Goal: Transaction & Acquisition: Purchase product/service

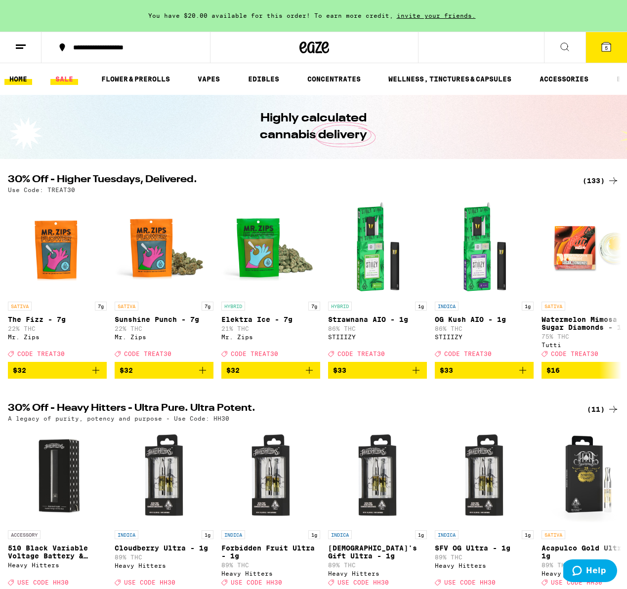
click at [60, 78] on link "SALE" at bounding box center [64, 79] width 28 height 12
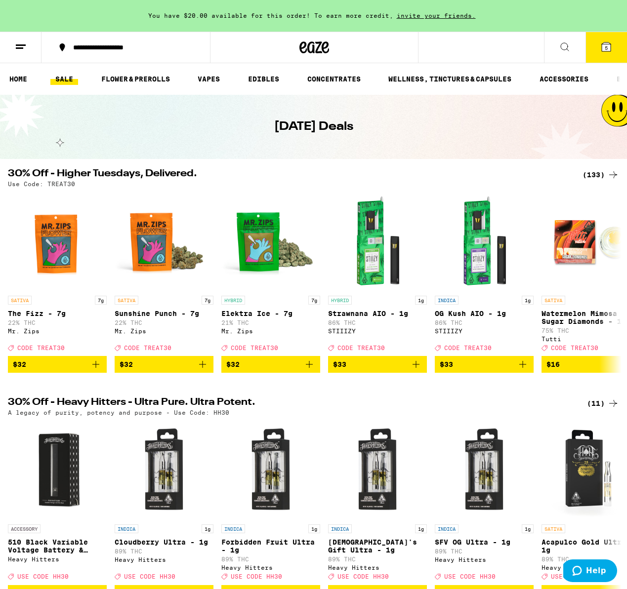
click at [595, 173] on div "(133)" at bounding box center [601, 175] width 37 height 12
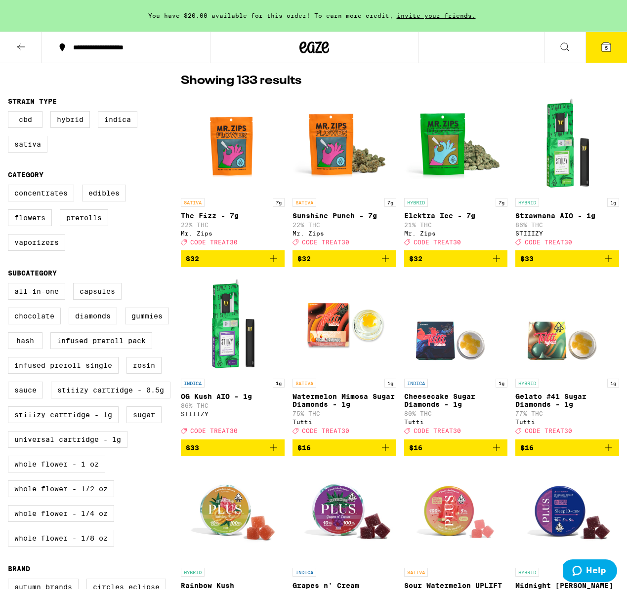
scroll to position [77, 0]
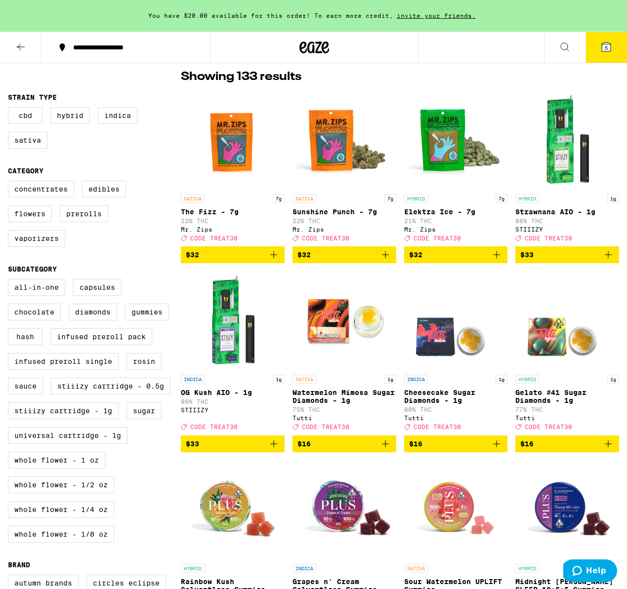
click at [556, 175] on img "Open page for Strawnana AIO - 1g from STIIIZY" at bounding box center [567, 139] width 99 height 99
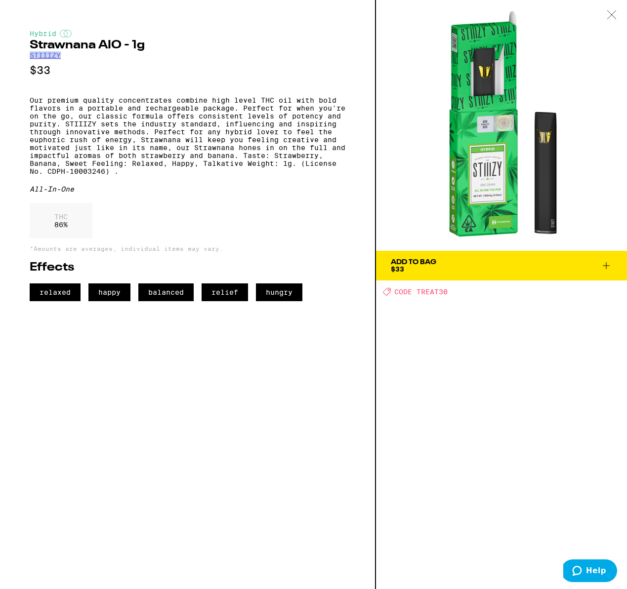
click at [325, 52] on div "Hybrid Strawnana AIO - 1g STIIIZY $33 Our premium quality concentrates combine …" at bounding box center [188, 166] width 316 height 272
click at [613, 14] on icon at bounding box center [612, 14] width 10 height 9
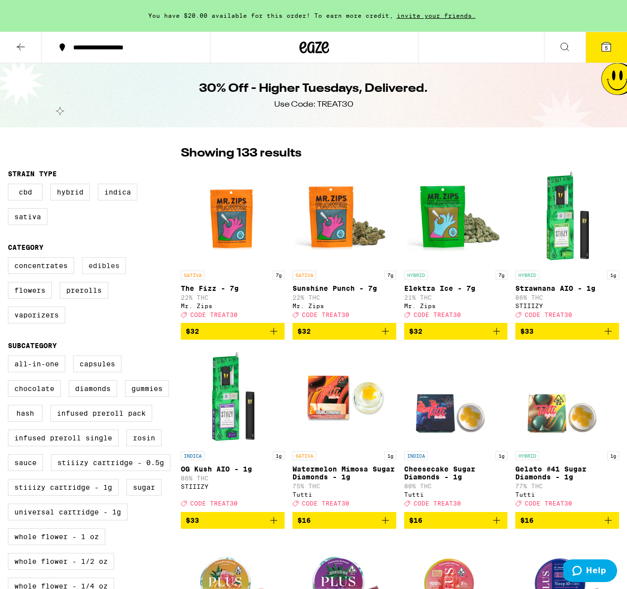
click at [104, 268] on label "Edibles" at bounding box center [104, 265] width 44 height 17
click at [10, 259] on input "Edibles" at bounding box center [10, 259] width 0 height 0
checkbox input "true"
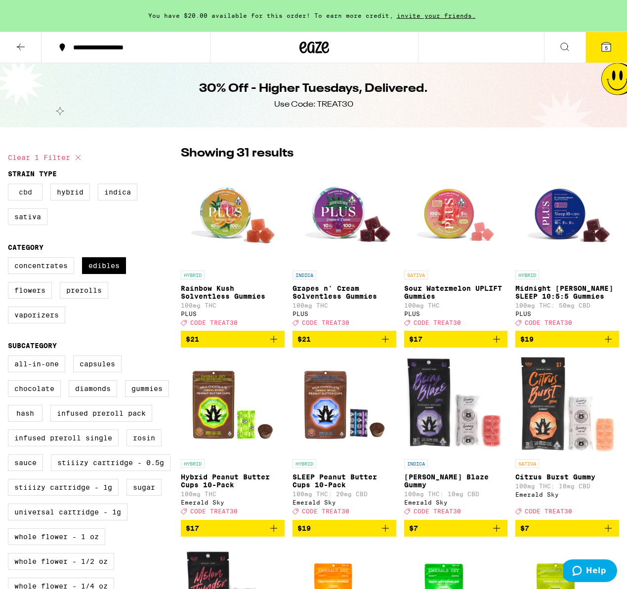
click at [35, 197] on label "CBD" at bounding box center [25, 192] width 35 height 17
click at [10, 186] on input "CBD" at bounding box center [10, 185] width 0 height 0
checkbox input "true"
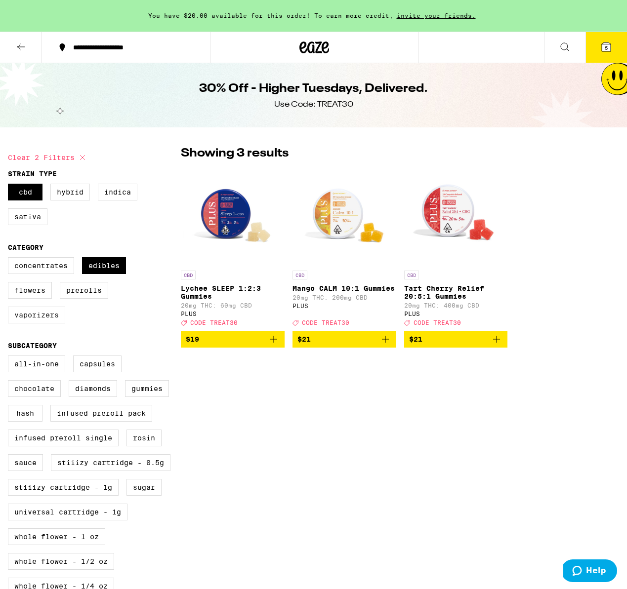
click at [27, 322] on label "Vaporizers" at bounding box center [36, 315] width 57 height 17
click at [10, 259] on input "Vaporizers" at bounding box center [10, 259] width 0 height 0
checkbox input "true"
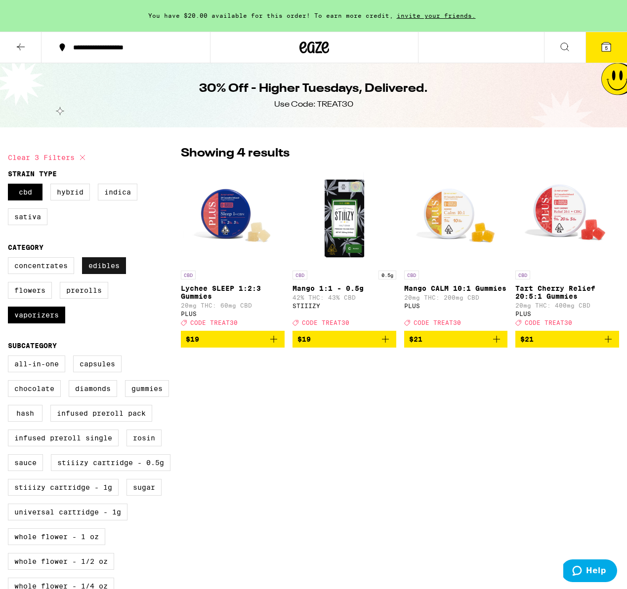
click at [104, 267] on label "Edibles" at bounding box center [104, 265] width 44 height 17
click at [10, 259] on input "Edibles" at bounding box center [10, 259] width 0 height 0
checkbox input "false"
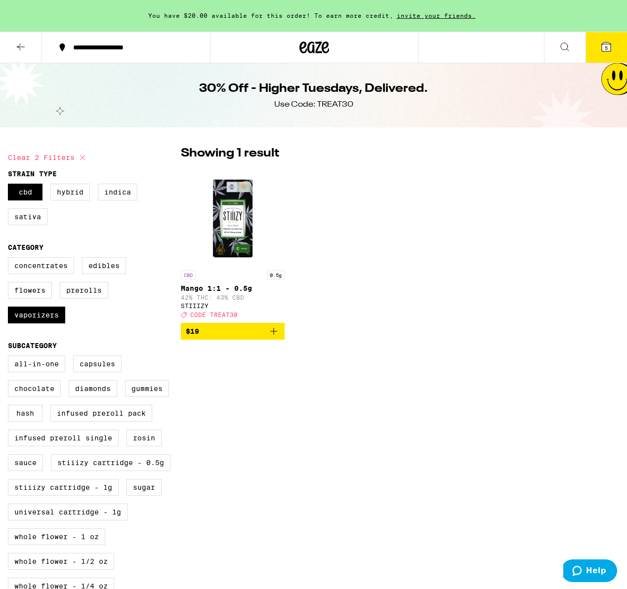
click at [310, 47] on icon at bounding box center [314, 48] width 30 height 18
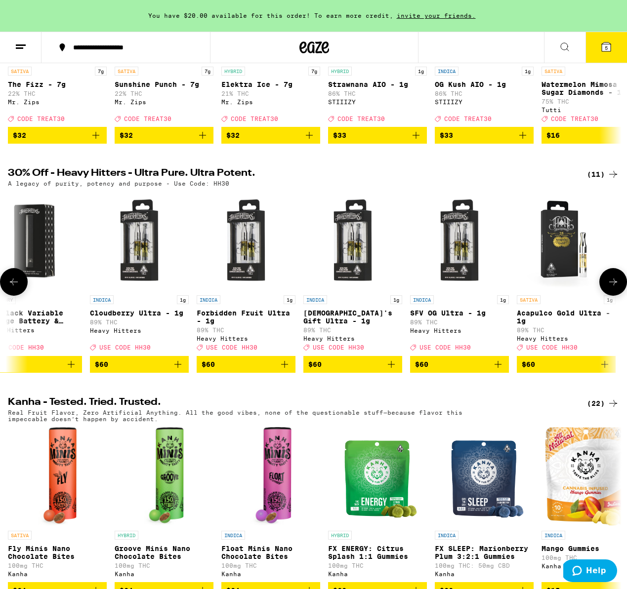
scroll to position [0, 27]
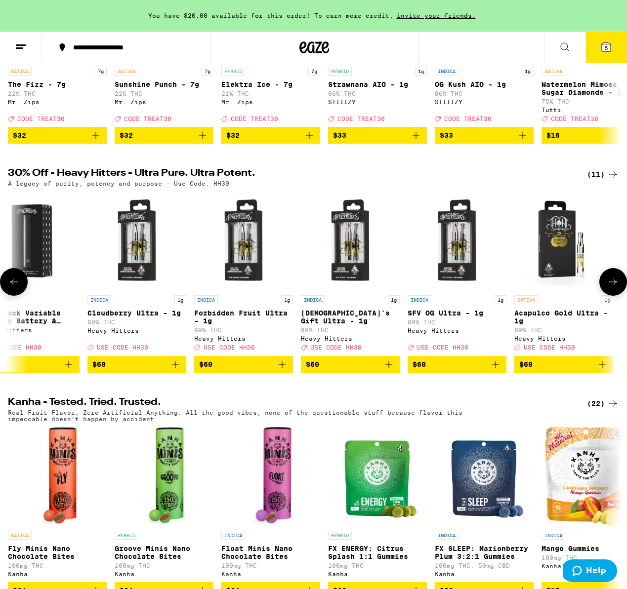
click at [610, 288] on icon at bounding box center [613, 282] width 12 height 12
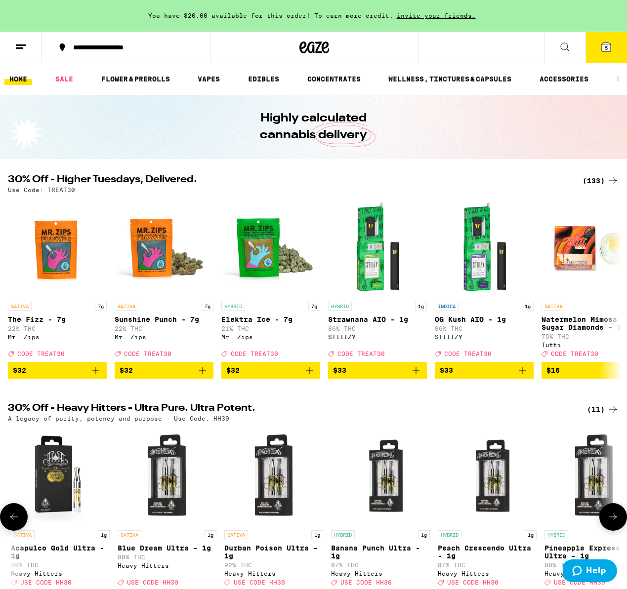
scroll to position [0, 0]
click at [591, 183] on div "(133)" at bounding box center [601, 181] width 37 height 12
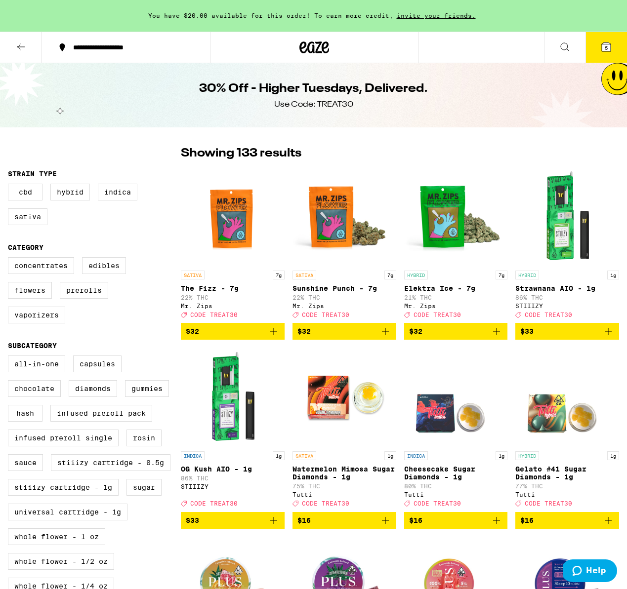
click at [104, 273] on label "Edibles" at bounding box center [104, 265] width 44 height 17
click at [10, 259] on input "Edibles" at bounding box center [10, 259] width 0 height 0
checkbox input "true"
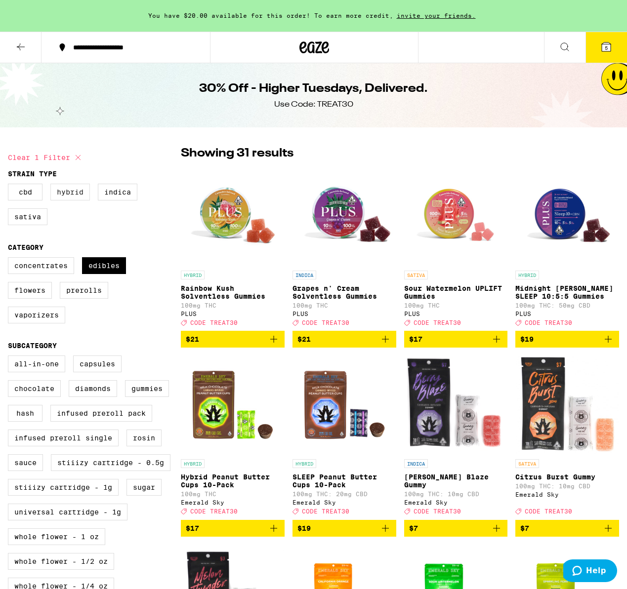
click at [73, 199] on label "Hybrid" at bounding box center [70, 192] width 40 height 17
click at [10, 186] on input "Hybrid" at bounding box center [10, 185] width 0 height 0
checkbox input "true"
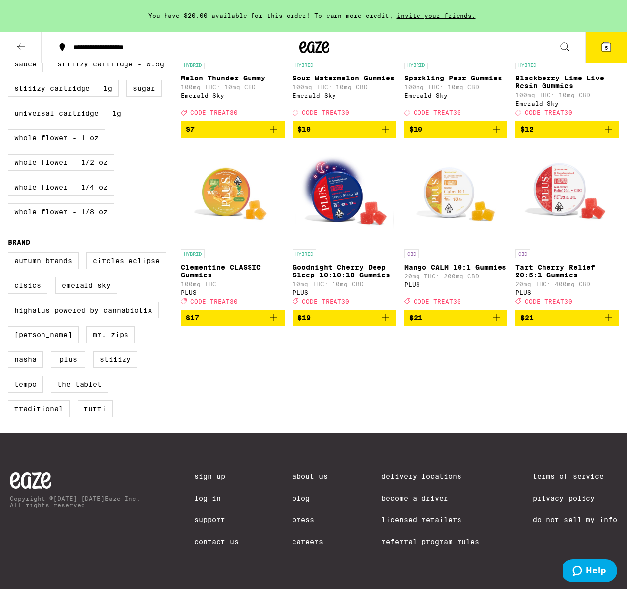
scroll to position [430, 0]
